Goal: Find specific page/section: Find specific page/section

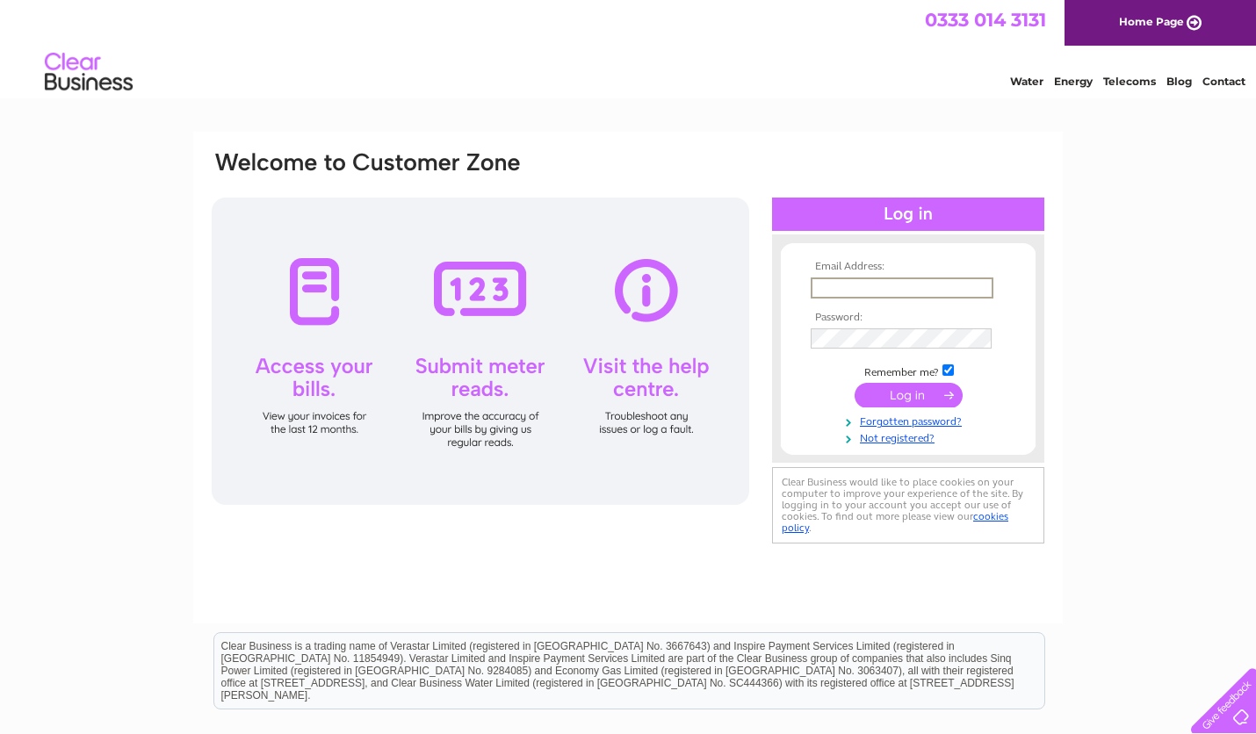
type input "[EMAIL_ADDRESS][DOMAIN_NAME]"
click at [911, 400] on input "submit" at bounding box center [908, 395] width 108 height 25
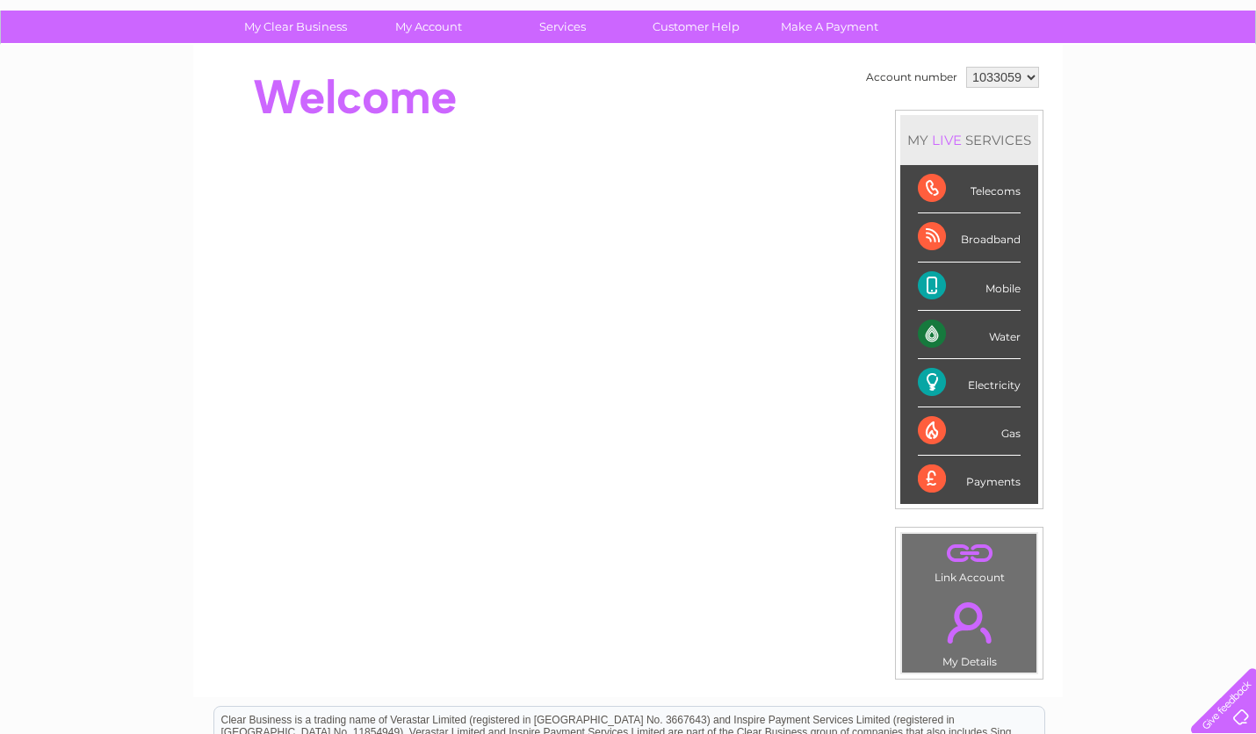
scroll to position [116, 0]
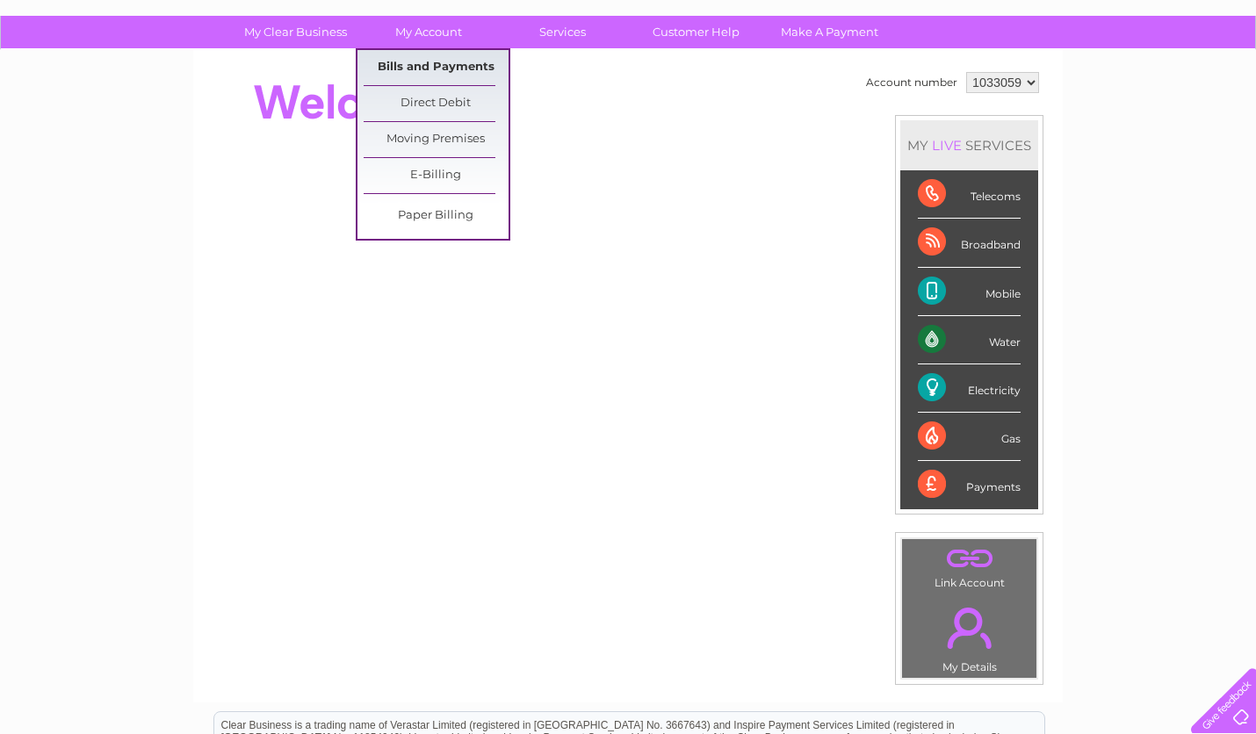
click at [411, 61] on link "Bills and Payments" at bounding box center [436, 67] width 145 height 35
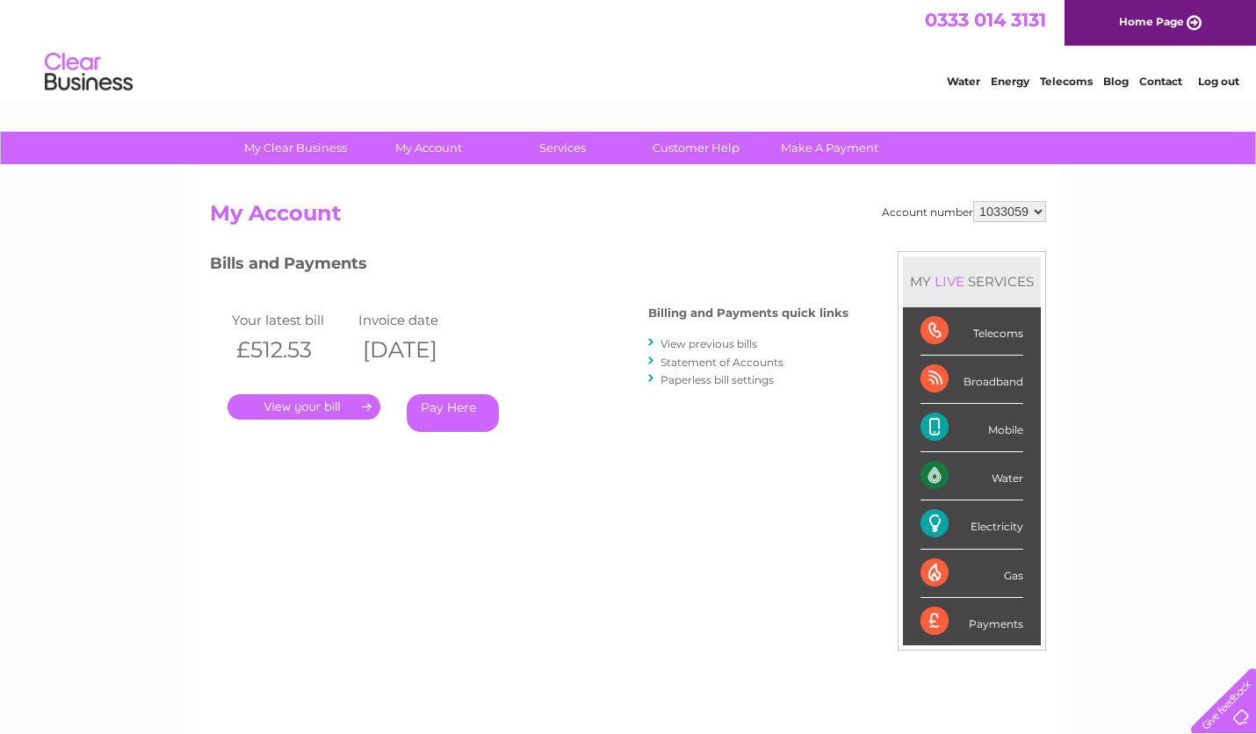
click at [349, 402] on link "." at bounding box center [303, 406] width 153 height 25
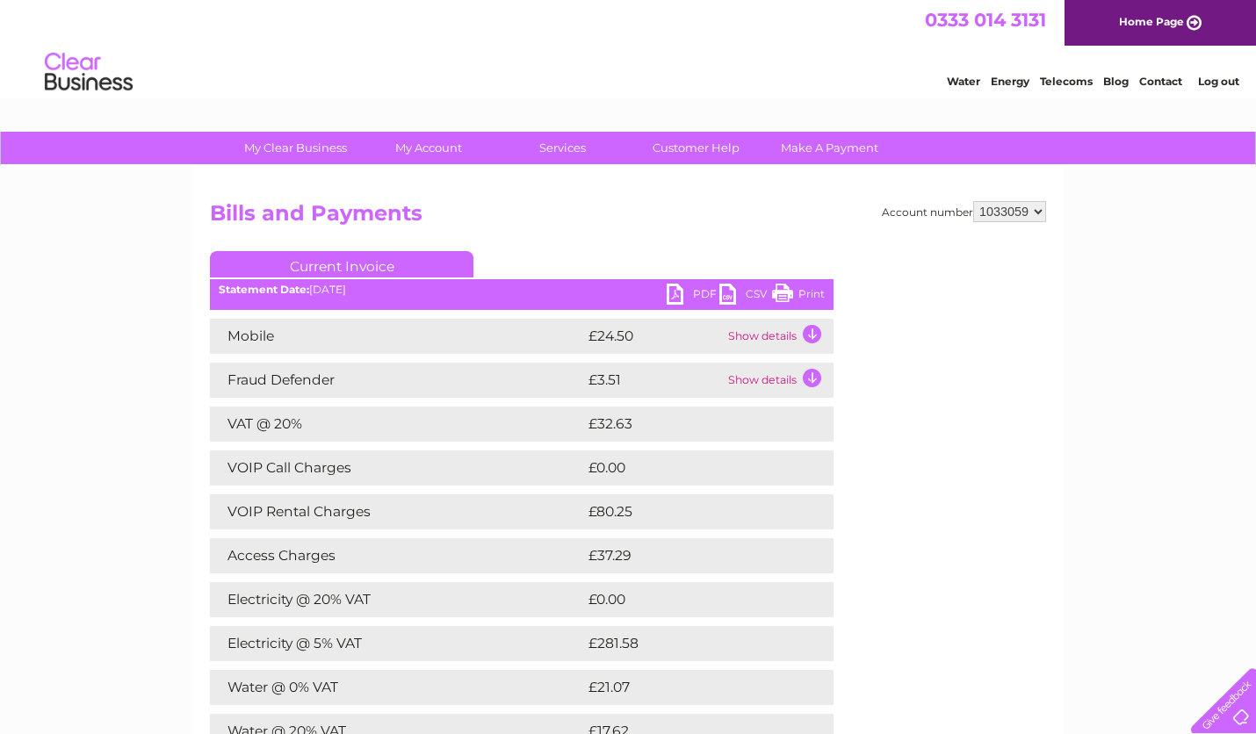
click at [678, 294] on link "PDF" at bounding box center [692, 296] width 53 height 25
